Goal: Navigation & Orientation: Find specific page/section

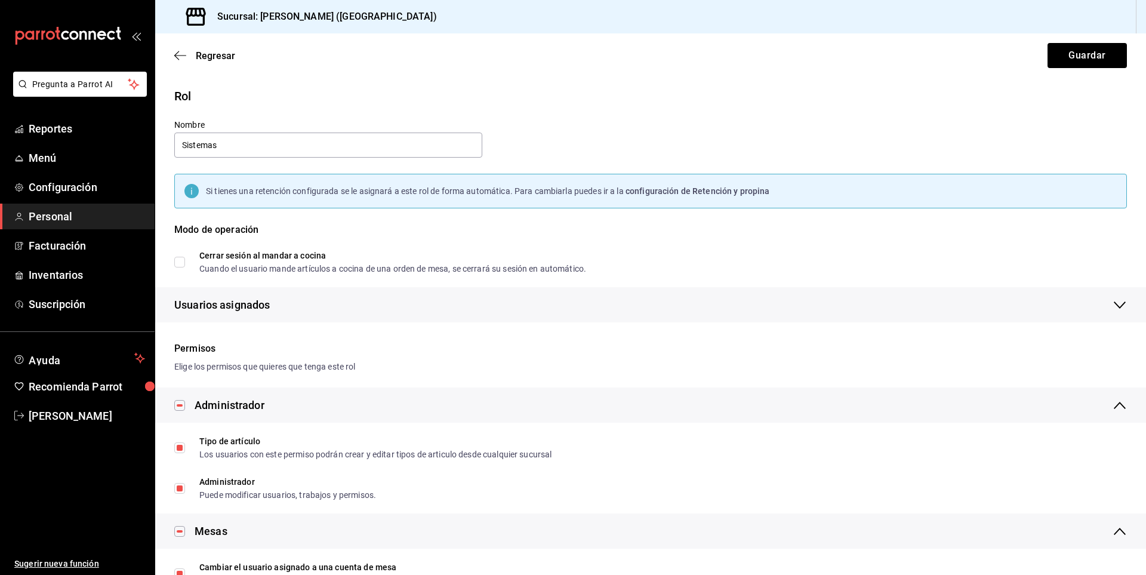
scroll to position [1611, 0]
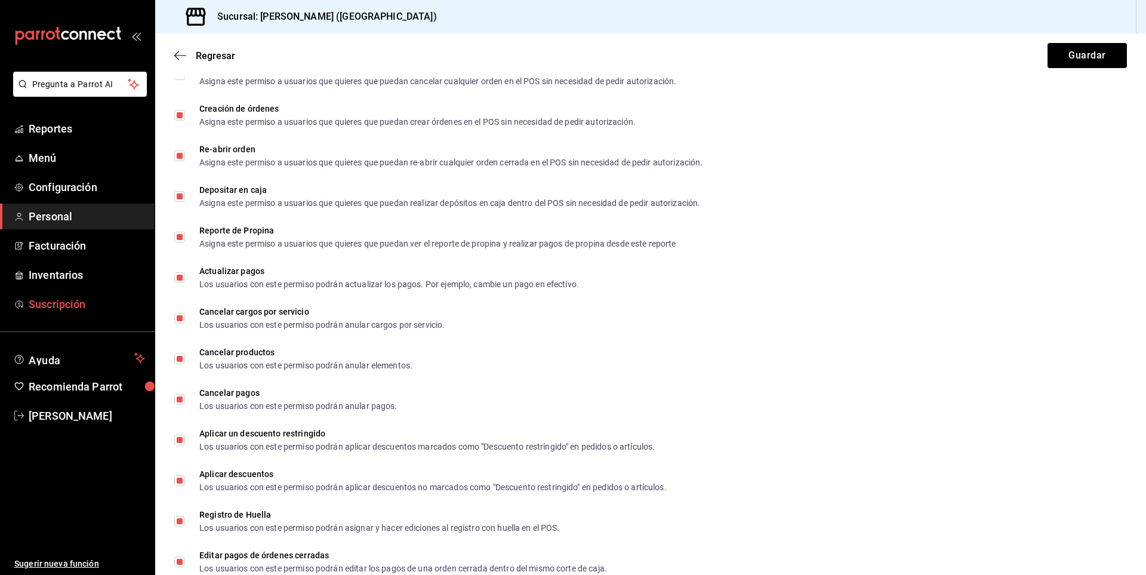
click at [88, 291] on ul "Reportes Menú Configuración Personal Facturación Inventarios Suscripción" at bounding box center [77, 216] width 155 height 201
click at [97, 297] on span "Suscripción" at bounding box center [87, 304] width 116 height 16
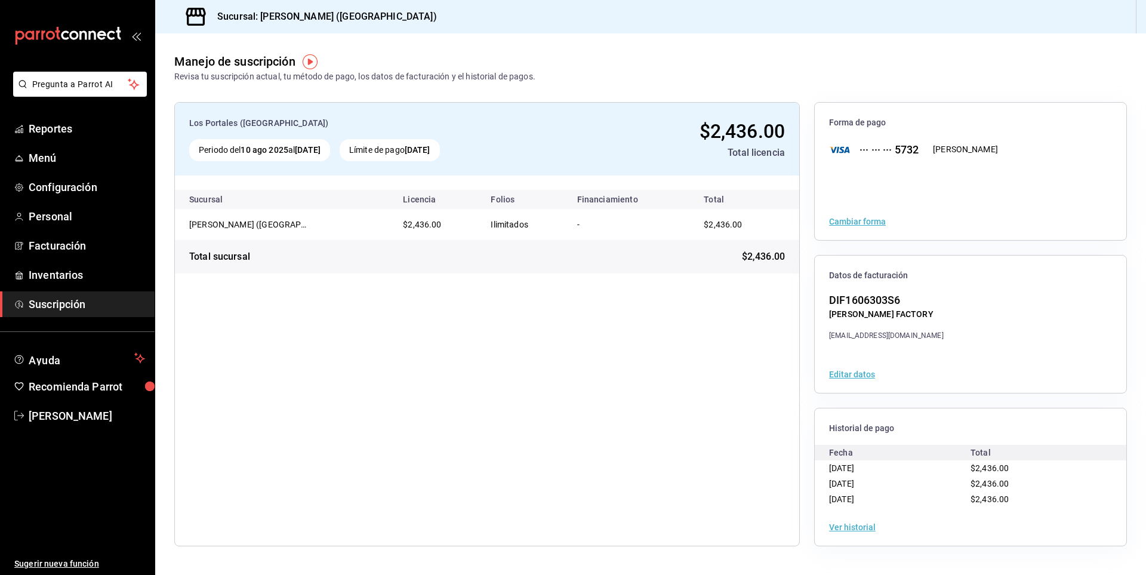
click at [849, 375] on button "Editar datos" at bounding box center [852, 374] width 46 height 8
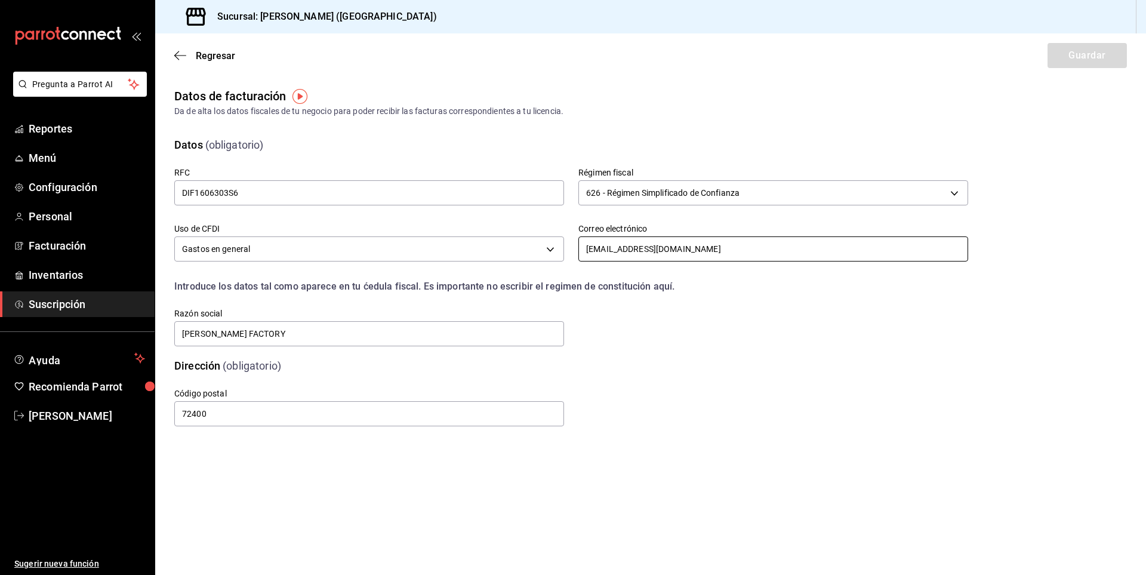
drag, startPoint x: 586, startPoint y: 249, endPoint x: 667, endPoint y: 260, distance: 82.0
click at [733, 257] on input "[EMAIL_ADDRESS][DOMAIN_NAME]" at bounding box center [773, 248] width 390 height 25
click at [741, 366] on div "Código postal 72400" at bounding box center [557, 393] width 822 height 69
click at [57, 224] on span "Personal" at bounding box center [87, 216] width 116 height 16
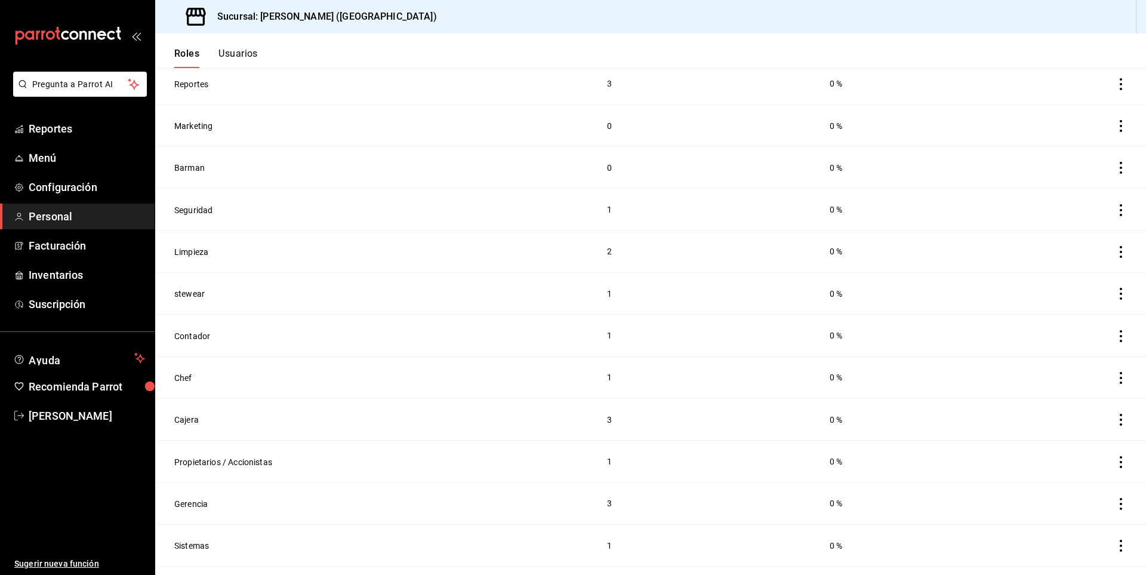
scroll to position [215, 0]
click at [183, 533] on button "Sistemas" at bounding box center [191, 539] width 35 height 12
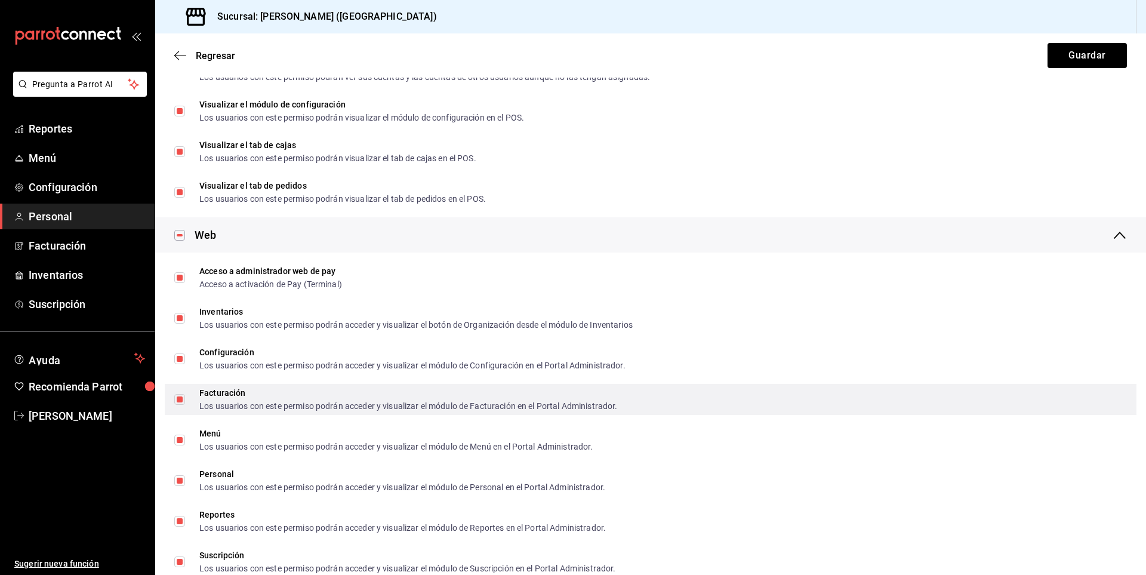
scroll to position [656, 0]
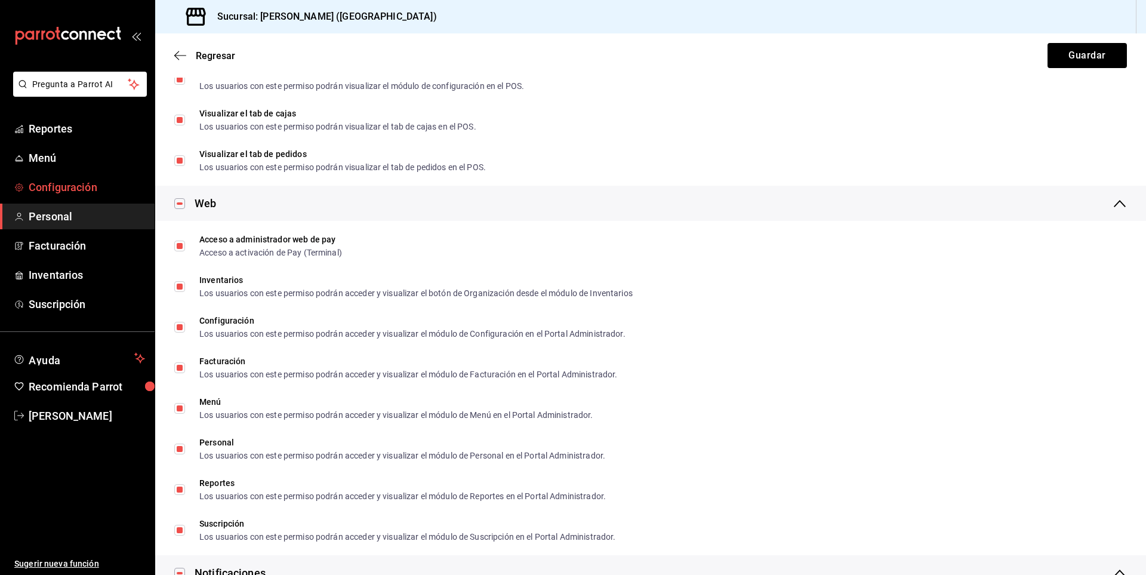
click at [32, 190] on span "Configuración" at bounding box center [87, 187] width 116 height 16
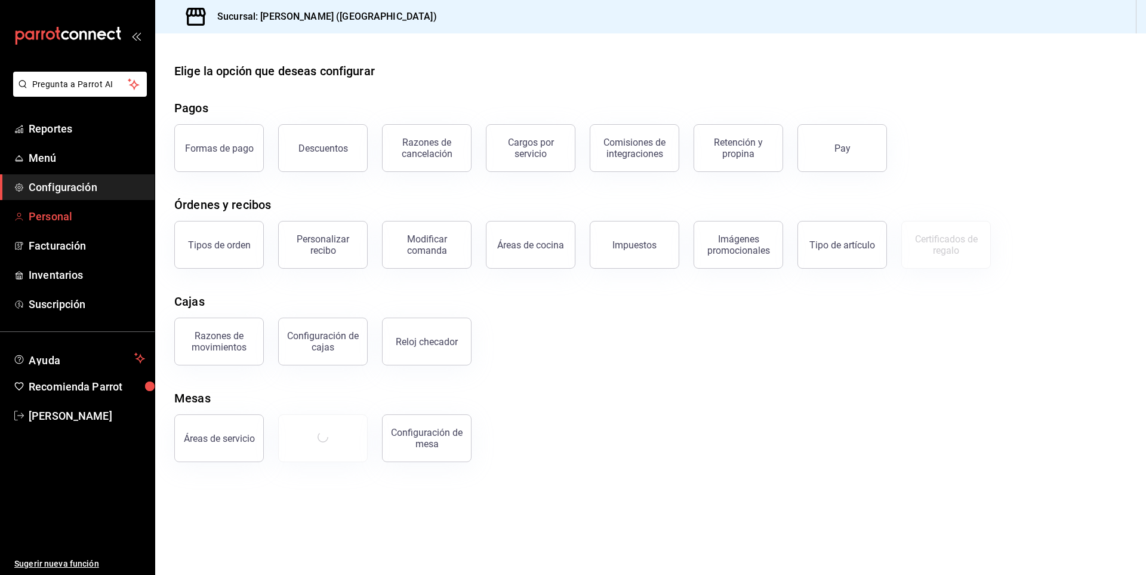
click at [53, 209] on span "Personal" at bounding box center [87, 216] width 116 height 16
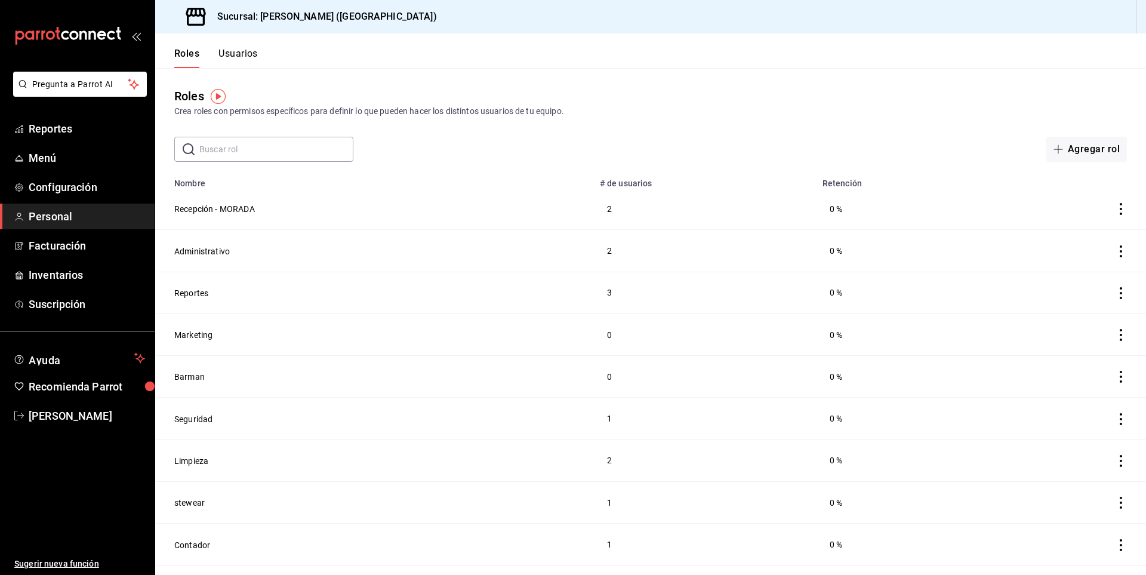
click at [224, 55] on button "Usuarios" at bounding box center [237, 58] width 39 height 20
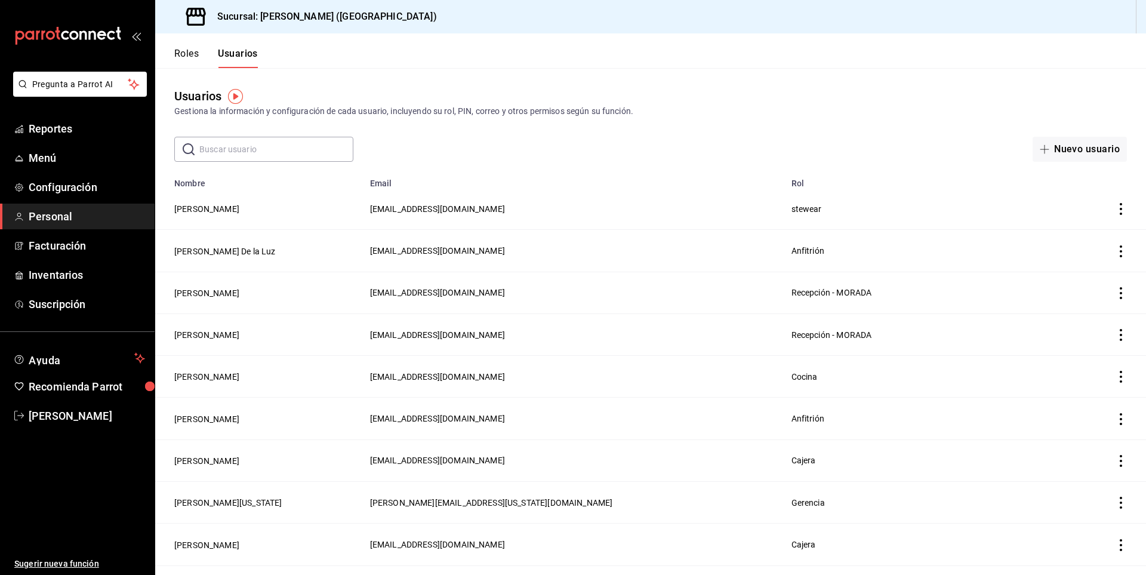
click at [263, 145] on input "text" at bounding box center [276, 149] width 154 height 24
type input "[PERSON_NAME]"
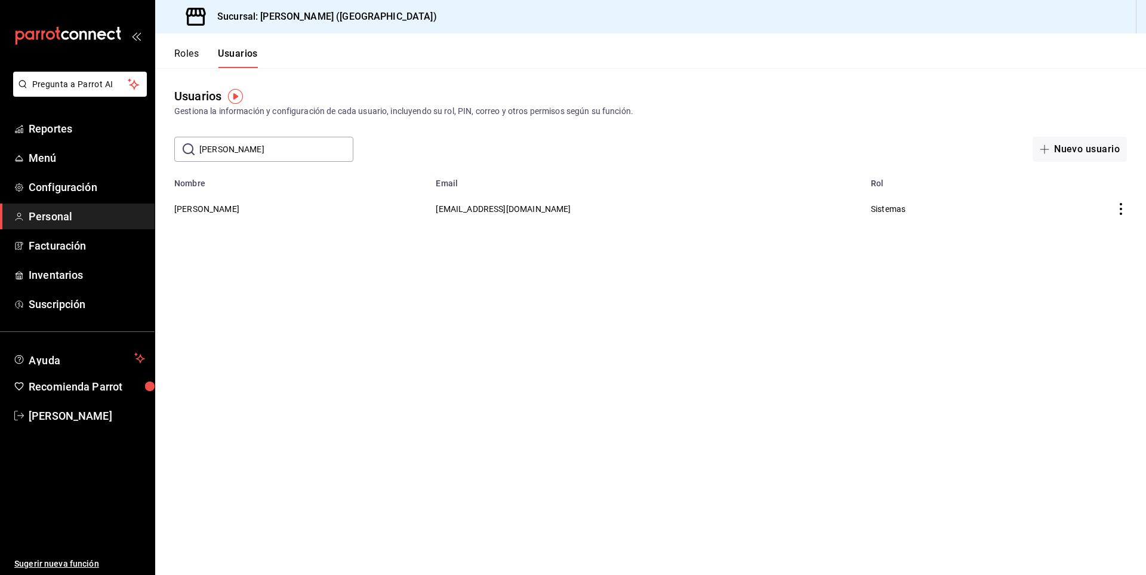
drag, startPoint x: 222, startPoint y: 147, endPoint x: 184, endPoint y: 147, distance: 37.6
click at [184, 147] on div "​ [PERSON_NAME]" at bounding box center [263, 149] width 179 height 25
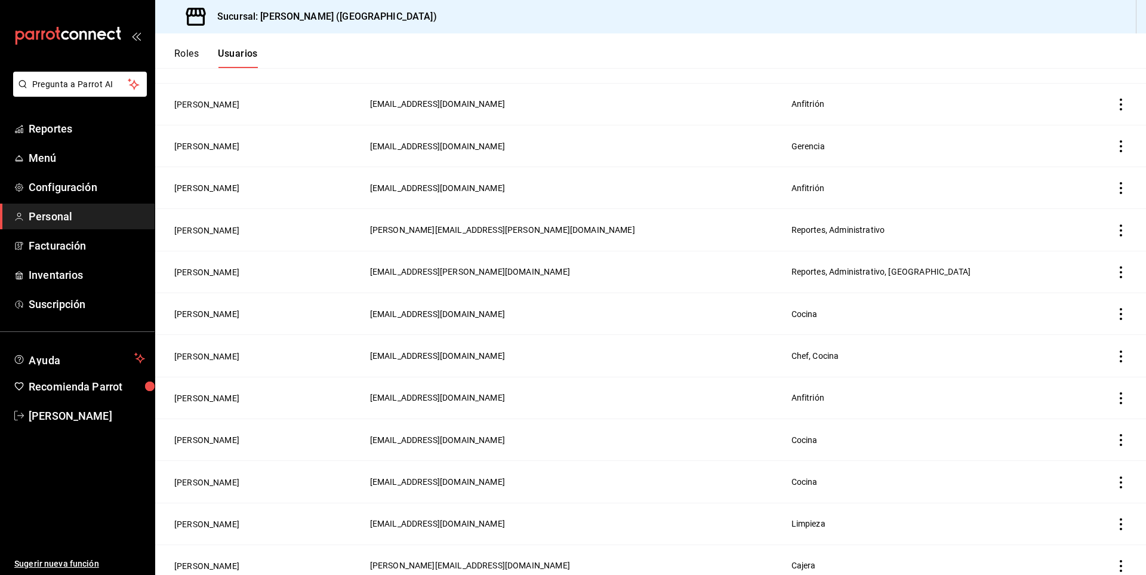
scroll to position [592, 0]
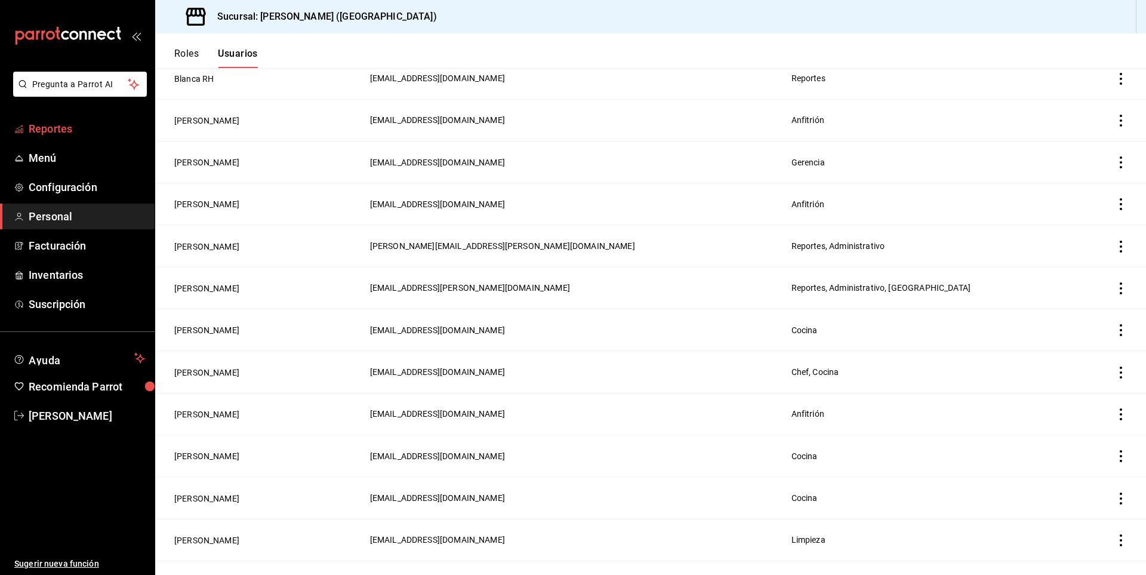
click at [66, 127] on span "Reportes" at bounding box center [87, 129] width 116 height 16
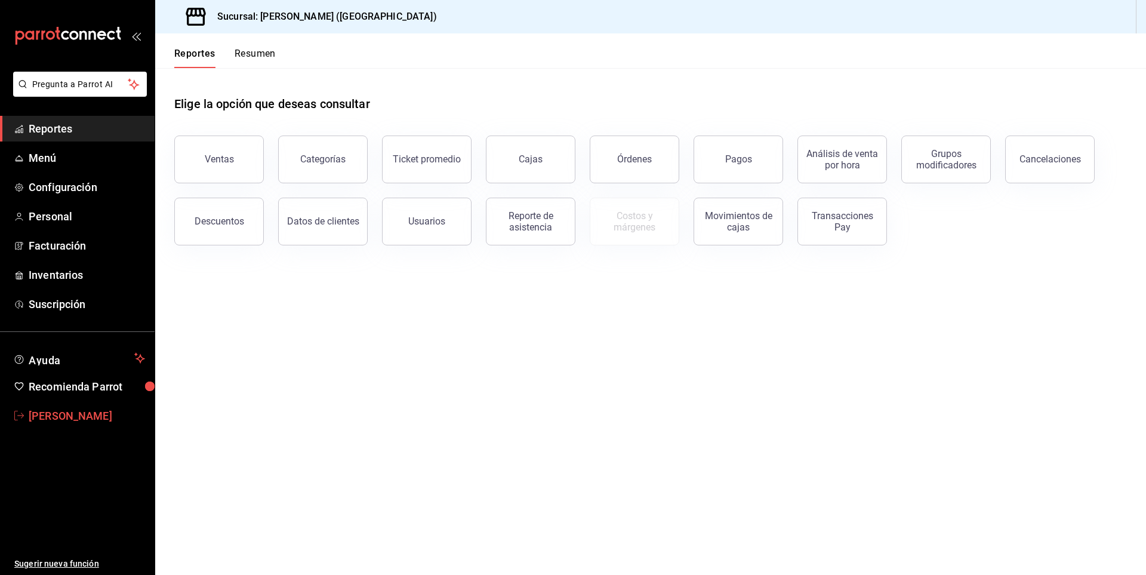
click at [32, 414] on span "[PERSON_NAME]" at bounding box center [87, 416] width 116 height 16
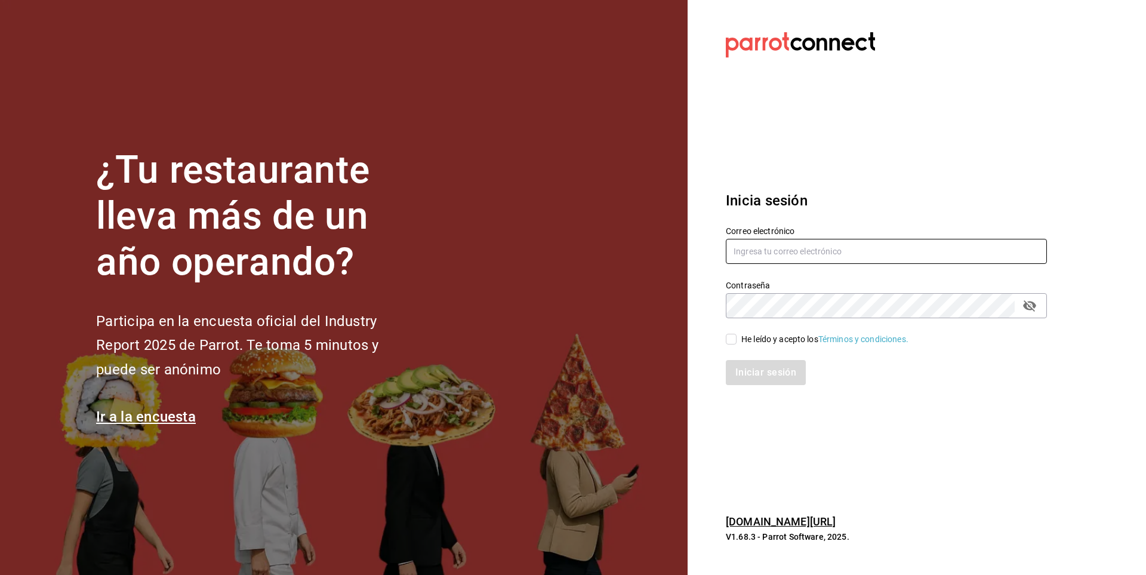
type input "[EMAIL_ADDRESS][PERSON_NAME][DOMAIN_NAME]"
click at [1030, 307] on icon "passwordField" at bounding box center [1029, 305] width 13 height 11
